Goal: Information Seeking & Learning: Learn about a topic

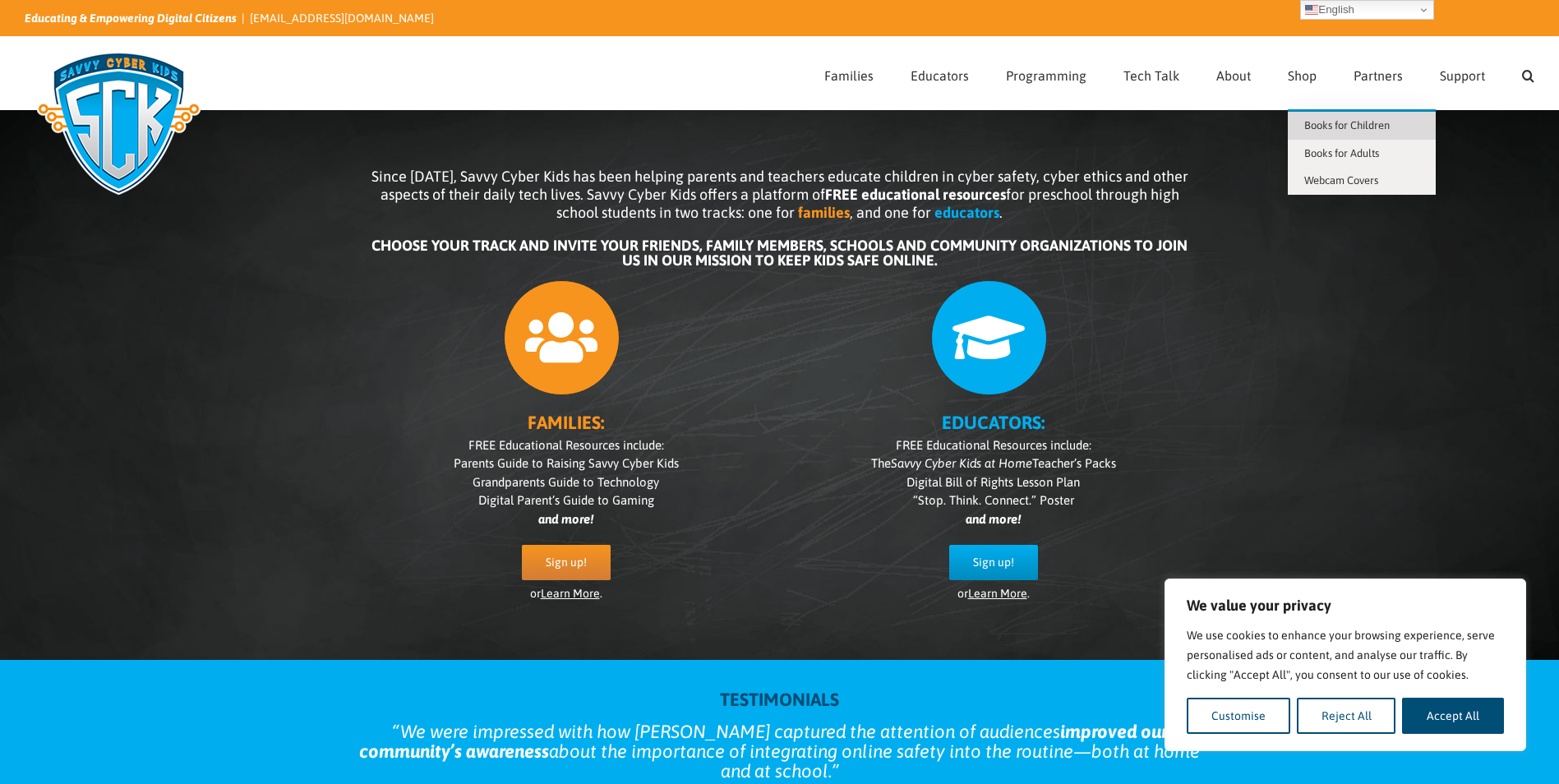
click at [1326, 136] on link "Books for Children" at bounding box center [1362, 126] width 148 height 28
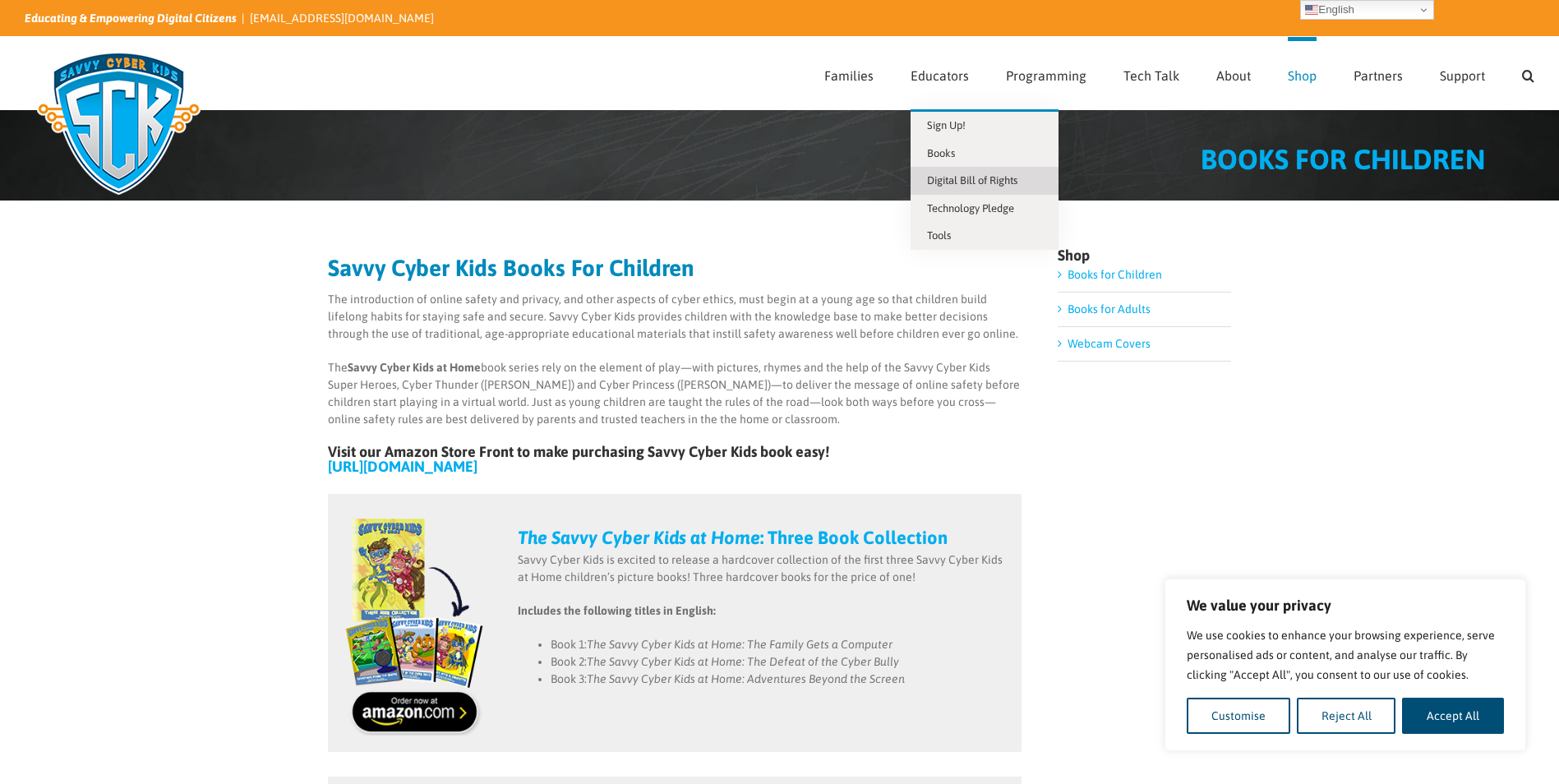
click at [964, 183] on span "Digital Bill of Rights" at bounding box center [972, 180] width 91 height 12
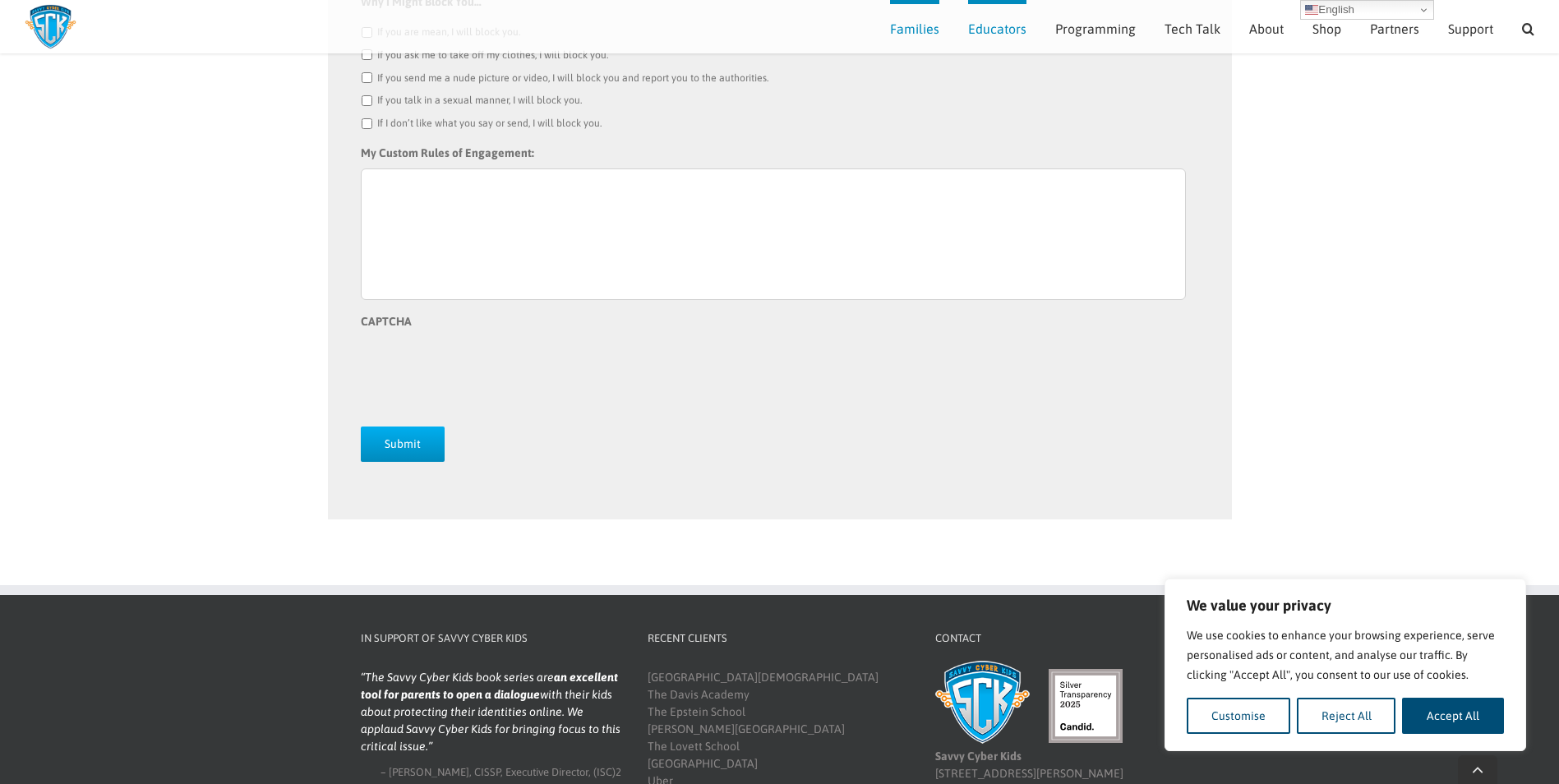
scroll to position [2288, 0]
